Goal: Task Accomplishment & Management: Use online tool/utility

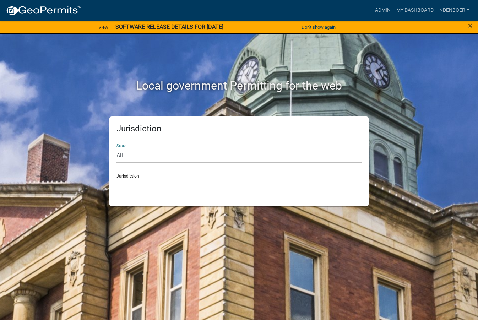
click at [127, 155] on select "All [US_STATE] [US_STATE] [US_STATE] [US_STATE] [US_STATE] [US_STATE] [US_STATE…" at bounding box center [239, 155] width 245 height 15
select select "[US_STATE]"
click at [117, 148] on select "All [US_STATE] [US_STATE] [US_STATE] [US_STATE] [US_STATE] [US_STATE] [US_STATE…" at bounding box center [239, 155] width 245 height 15
click at [122, 189] on select "[GEOGRAPHIC_DATA], [US_STATE] [GEOGRAPHIC_DATA], [US_STATE] [GEOGRAPHIC_DATA], …" at bounding box center [239, 185] width 245 height 15
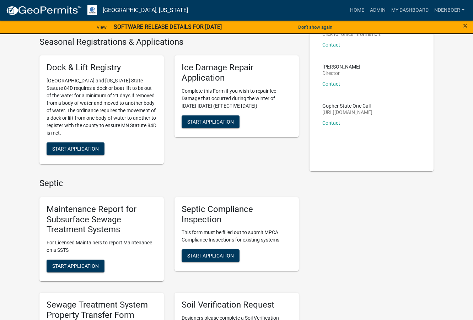
scroll to position [178, 0]
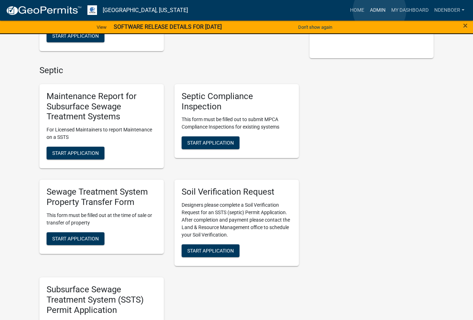
click at [380, 10] on link "Admin" at bounding box center [377, 11] width 21 height 14
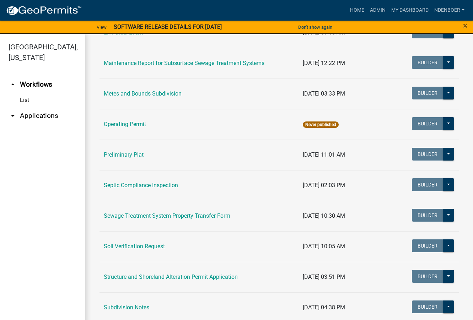
scroll to position [284, 0]
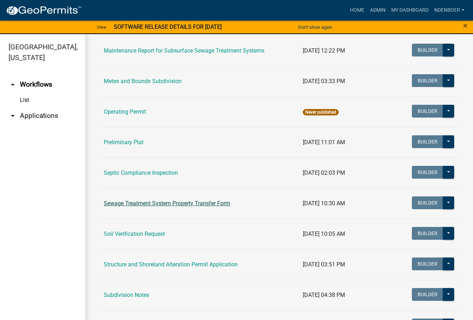
click at [190, 204] on link "Sewage Treatment System Property Transfer Form" at bounding box center [167, 203] width 127 height 7
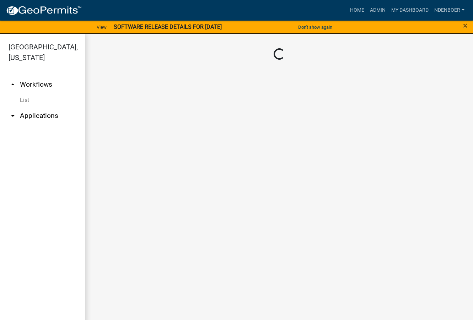
click at [190, 204] on main "Loading..." at bounding box center [279, 181] width 388 height 295
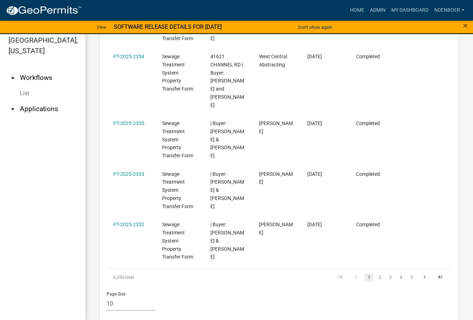
scroll to position [9, 0]
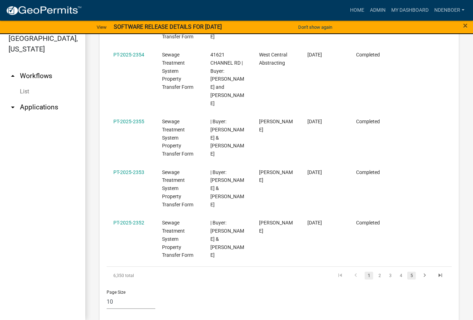
click at [407, 272] on link "5" at bounding box center [411, 276] width 9 height 8
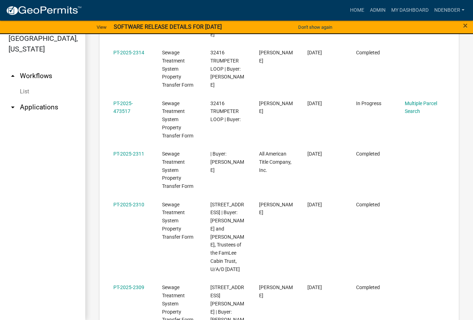
scroll to position [704, 0]
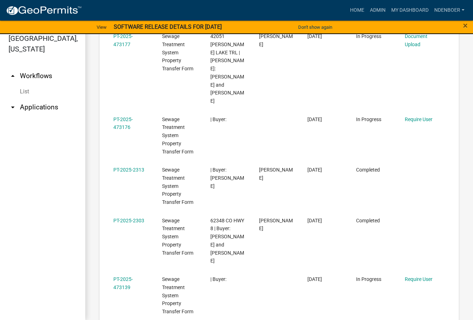
scroll to position [720, 0]
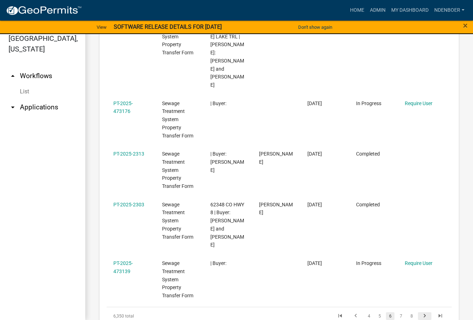
click at [420, 313] on icon "go to next page" at bounding box center [424, 317] width 9 height 9
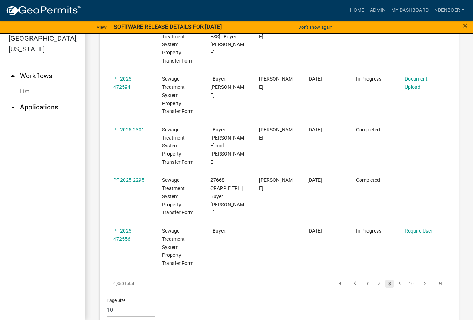
scroll to position [696, 0]
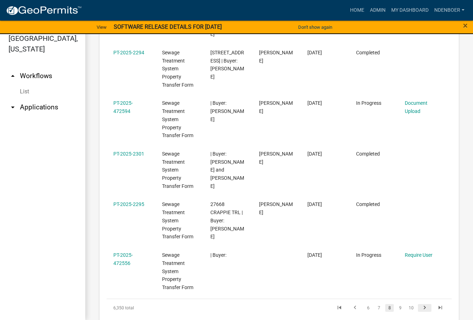
click at [420, 305] on icon "go to next page" at bounding box center [424, 309] width 9 height 9
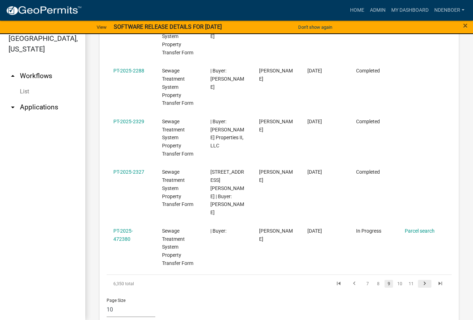
click at [420, 280] on icon "go to next page" at bounding box center [424, 284] width 9 height 9
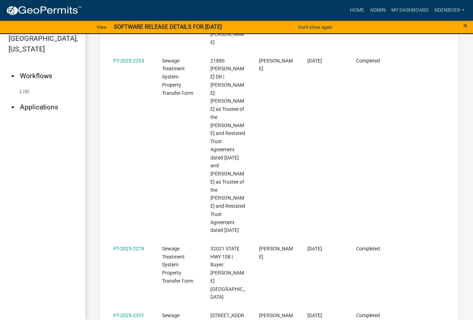
scroll to position [704, 0]
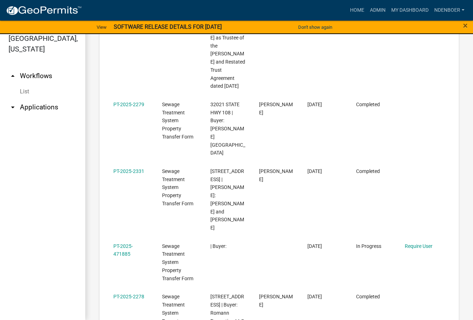
scroll to position [841, 0]
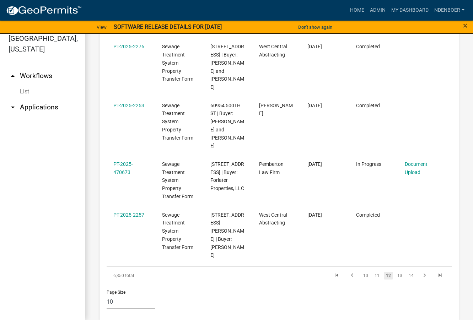
click at [407, 272] on link "14" at bounding box center [411, 276] width 9 height 8
click at [407, 272] on link "16" at bounding box center [411, 276] width 9 height 8
click at [407, 272] on link "18" at bounding box center [411, 276] width 9 height 8
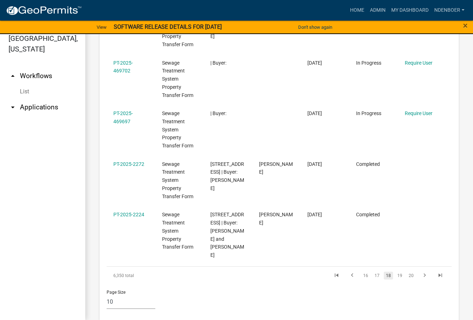
click at [405, 260] on div "Application Number Type Description Applicant Date Created Status Current Activ…" at bounding box center [279, 0] width 345 height 569
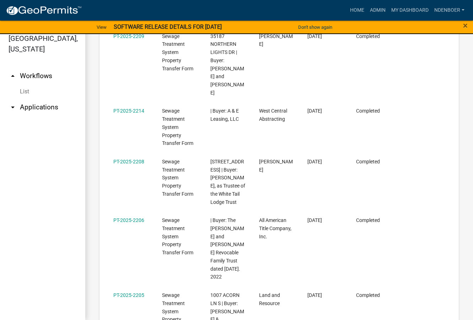
click at [405, 287] on datatable-body-cell at bounding box center [422, 316] width 49 height 59
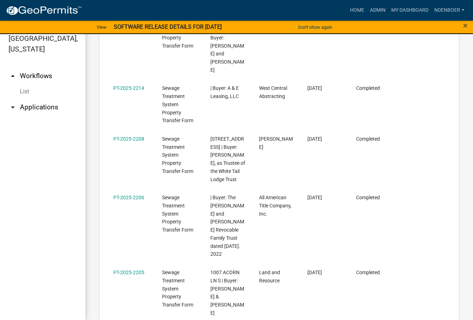
scroll to position [761, 0]
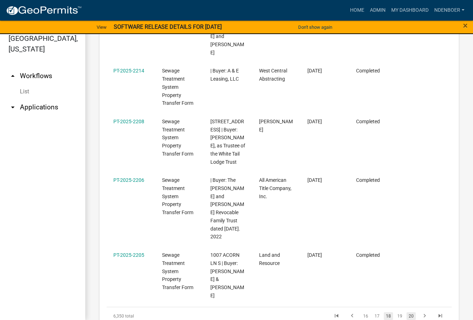
click at [407, 312] on link "20" at bounding box center [411, 316] width 9 height 8
click at [407, 312] on link "22" at bounding box center [411, 316] width 9 height 8
click at [407, 312] on link "24" at bounding box center [411, 316] width 9 height 8
click at [407, 312] on link "26" at bounding box center [411, 316] width 9 height 8
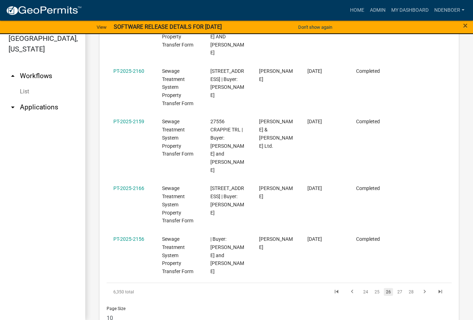
click at [407, 288] on link "28" at bounding box center [411, 292] width 9 height 8
click at [407, 288] on link "30" at bounding box center [411, 292] width 9 height 8
click at [407, 288] on link "32" at bounding box center [411, 292] width 9 height 8
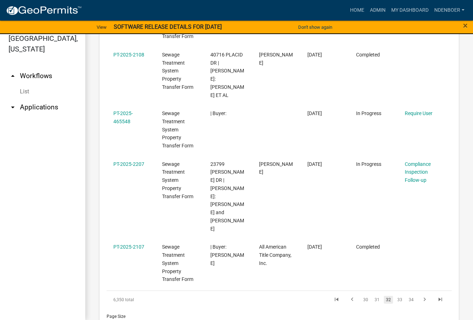
click at [407, 296] on link "34" at bounding box center [411, 300] width 9 height 8
click at [407, 296] on link "36" at bounding box center [411, 300] width 9 height 8
click at [407, 296] on link "38" at bounding box center [411, 300] width 9 height 8
click at [407, 296] on link "40" at bounding box center [411, 300] width 9 height 8
click at [407, 296] on link "44" at bounding box center [411, 300] width 9 height 8
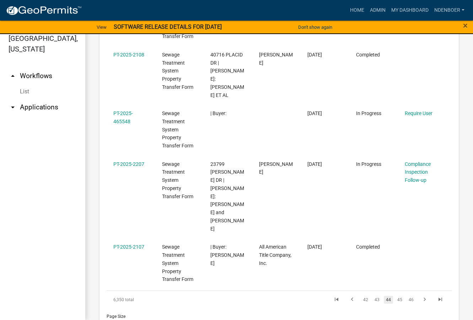
click at [407, 296] on link "46" at bounding box center [411, 300] width 9 height 8
click at [407, 296] on link "48" at bounding box center [411, 300] width 9 height 8
click at [407, 296] on link "50" at bounding box center [411, 300] width 9 height 8
click at [407, 296] on link "52" at bounding box center [411, 300] width 9 height 8
click at [407, 296] on link "54" at bounding box center [411, 300] width 9 height 8
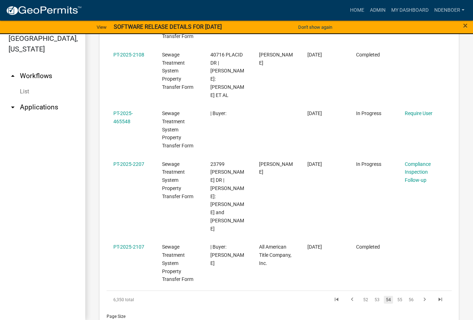
click at [407, 296] on link "56" at bounding box center [411, 300] width 9 height 8
click at [407, 296] on link "58" at bounding box center [411, 300] width 9 height 8
click at [407, 296] on link "60" at bounding box center [411, 300] width 9 height 8
click at [407, 296] on link "62" at bounding box center [411, 300] width 9 height 8
click at [407, 296] on link "66" at bounding box center [411, 300] width 9 height 8
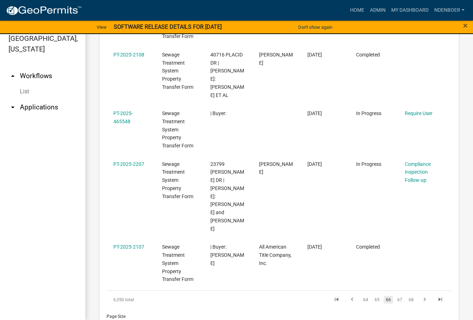
click at [407, 296] on link "68" at bounding box center [411, 300] width 9 height 8
click at [407, 296] on link "70" at bounding box center [411, 300] width 9 height 8
click at [407, 296] on link "72" at bounding box center [411, 300] width 9 height 8
click at [407, 296] on link "74" at bounding box center [411, 300] width 9 height 8
click at [407, 296] on link "76" at bounding box center [411, 300] width 9 height 8
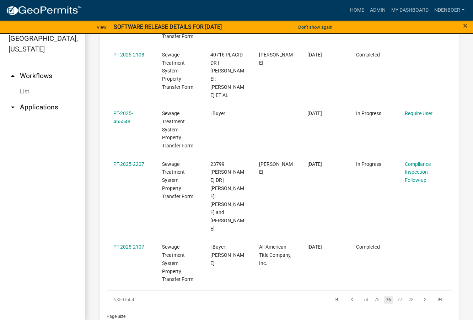
click at [407, 296] on link "78" at bounding box center [411, 300] width 9 height 8
click at [407, 296] on link "80" at bounding box center [411, 300] width 9 height 8
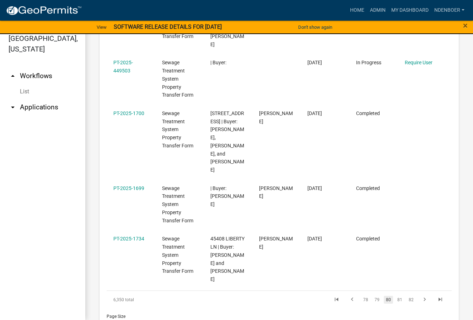
click at [406, 291] on div "6,350 total 78 79 80 81 82" at bounding box center [279, 300] width 345 height 18
click at [407, 296] on link "82" at bounding box center [411, 300] width 9 height 8
click at [407, 296] on link "84" at bounding box center [411, 300] width 9 height 8
click at [407, 296] on link "86" at bounding box center [411, 300] width 9 height 8
click at [407, 296] on link "88" at bounding box center [411, 300] width 9 height 8
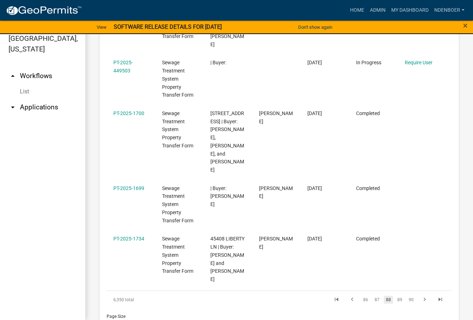
click at [407, 296] on link "90" at bounding box center [411, 300] width 9 height 8
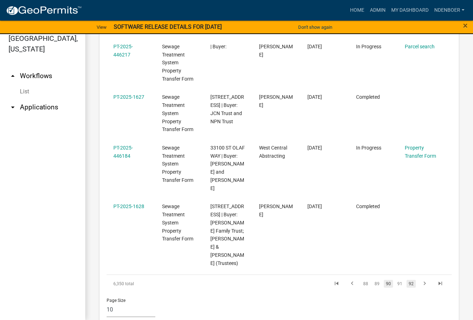
click at [404, 275] on div "6,350 total 88 89 90 91 92" at bounding box center [279, 284] width 345 height 18
click at [422, 280] on icon "go to next page" at bounding box center [424, 284] width 9 height 9
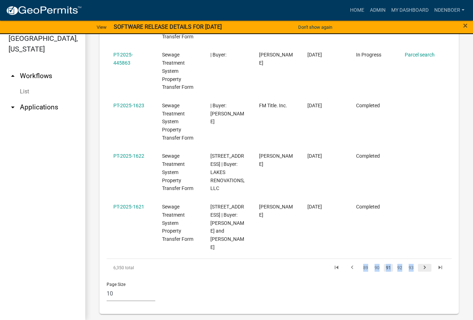
click at [420, 264] on icon "go to next page" at bounding box center [424, 268] width 9 height 9
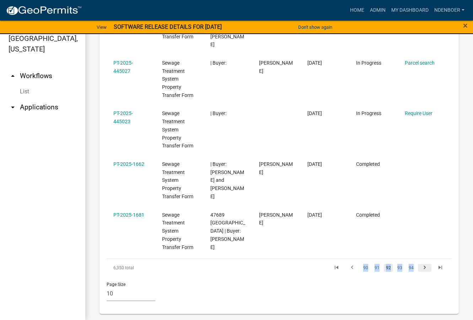
click at [420, 264] on icon "go to next page" at bounding box center [424, 268] width 9 height 9
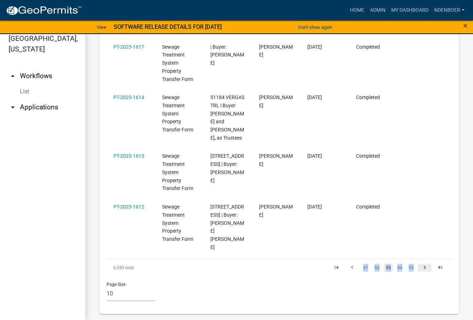
click at [420, 264] on icon "go to next page" at bounding box center [424, 268] width 9 height 9
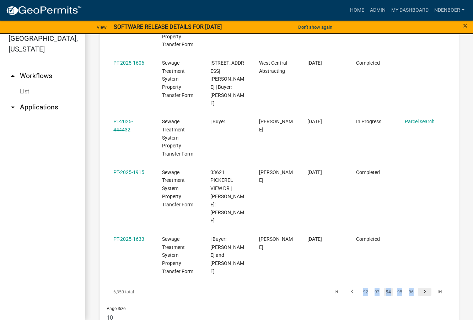
click at [420, 289] on icon "go to next page" at bounding box center [424, 293] width 9 height 9
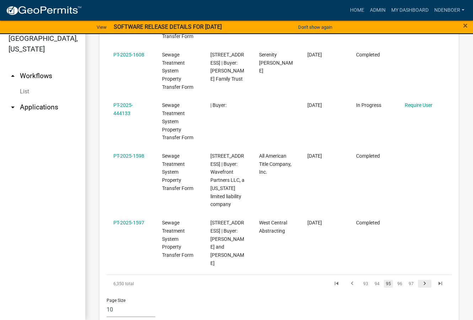
click at [418, 275] on div "6,350 total 93 94 95 96 97" at bounding box center [279, 284] width 345 height 18
click at [420, 280] on icon "go to next page" at bounding box center [424, 284] width 9 height 9
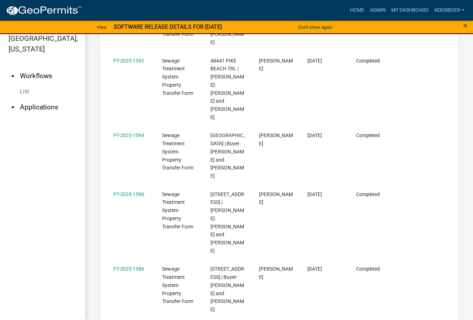
scroll to position [753, 0]
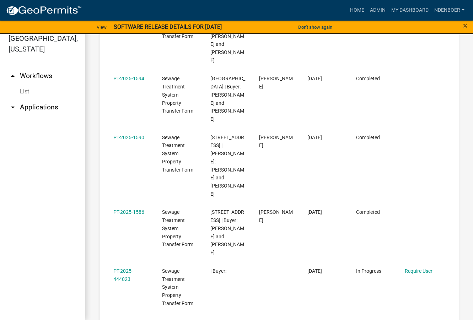
click at [416, 268] on datatable-body-cell "Require User" at bounding box center [422, 287] width 49 height 51
click at [420, 320] on icon "go to next page" at bounding box center [424, 325] width 9 height 9
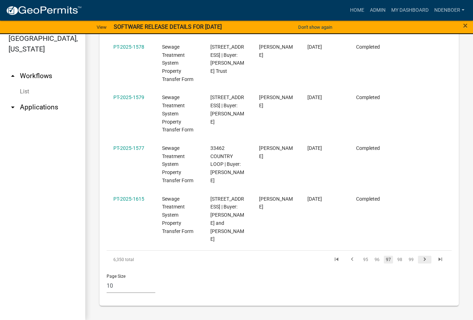
scroll to position [696, 0]
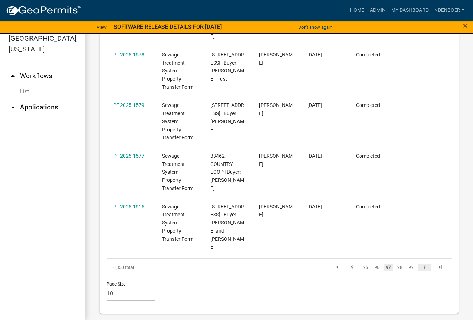
click at [417, 284] on div "Page Size 10 25 50 100" at bounding box center [279, 292] width 356 height 30
click at [420, 264] on icon "go to next page" at bounding box center [424, 268] width 9 height 9
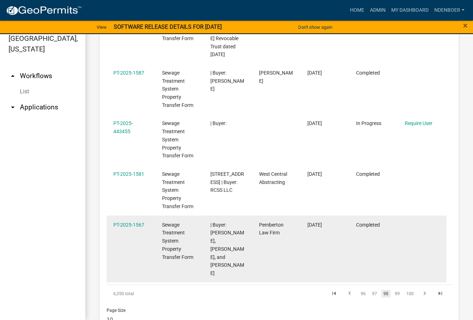
scroll to position [712, 0]
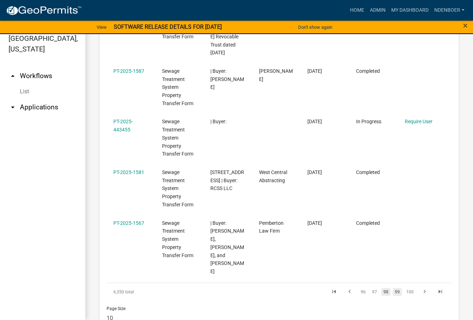
click at [393, 288] on link "99" at bounding box center [397, 292] width 9 height 8
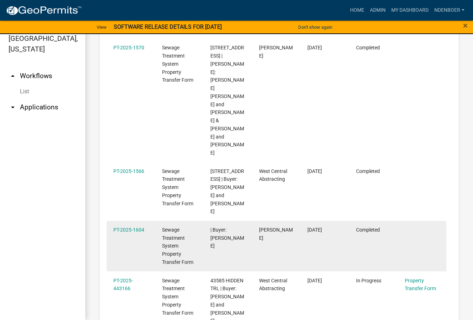
scroll to position [753, 0]
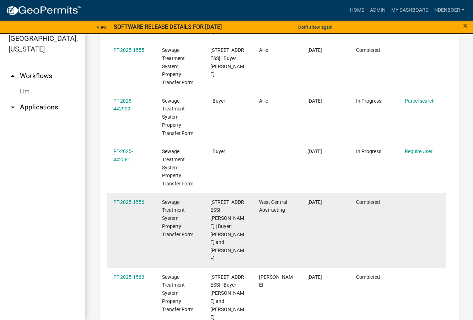
scroll to position [704, 0]
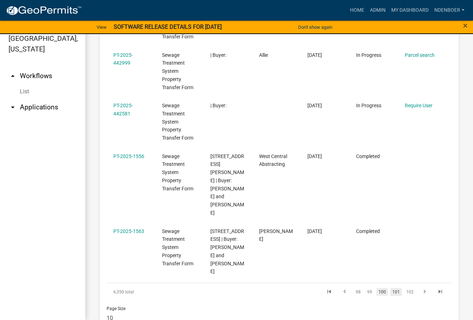
click at [390, 288] on link "101" at bounding box center [396, 292] width 12 height 8
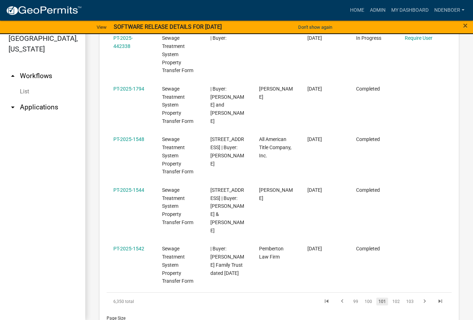
scroll to position [704, 0]
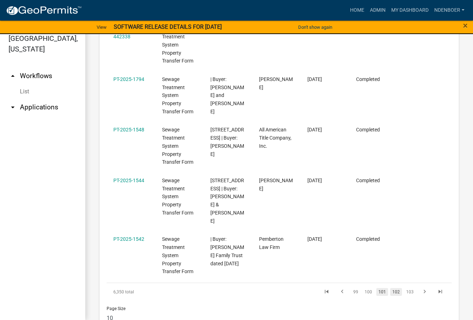
click at [395, 288] on link "102" at bounding box center [396, 292] width 12 height 8
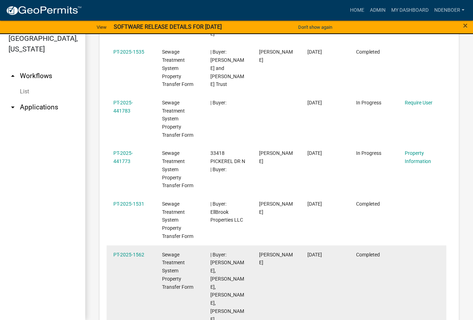
scroll to position [753, 0]
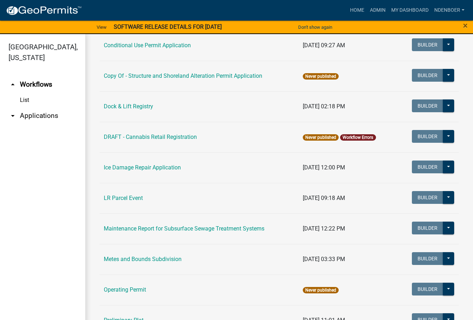
scroll to position [107, 0]
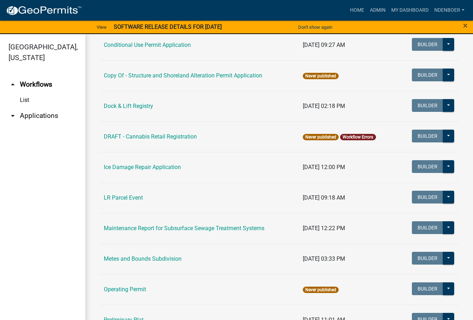
click at [30, 115] on link "arrow_drop_down Applications" at bounding box center [42, 115] width 85 height 17
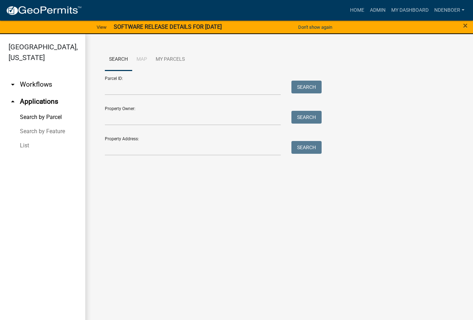
click at [105, 111] on div "Property Owner: Search" at bounding box center [211, 113] width 213 height 25
click at [110, 119] on input "Property Owner:" at bounding box center [193, 118] width 176 height 15
type input "[PERSON_NAME]*price"
click at [310, 116] on button "Search" at bounding box center [306, 117] width 30 height 13
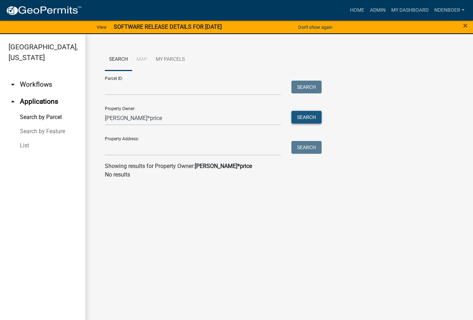
click at [310, 116] on button "Search" at bounding box center [306, 117] width 30 height 13
